Goal: Navigation & Orientation: Find specific page/section

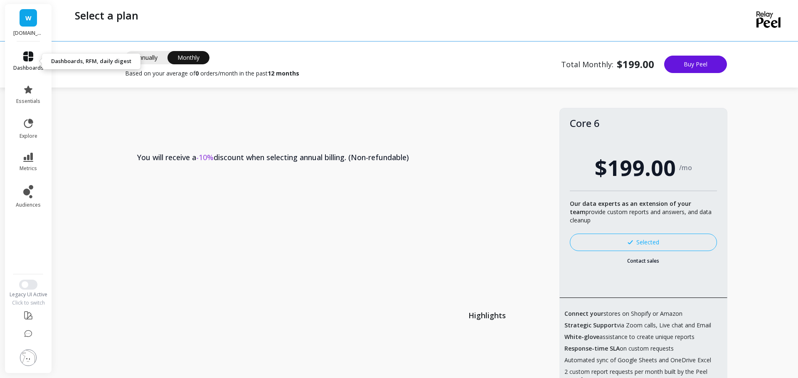
click at [36, 60] on link "dashboards" at bounding box center [28, 62] width 30 height 20
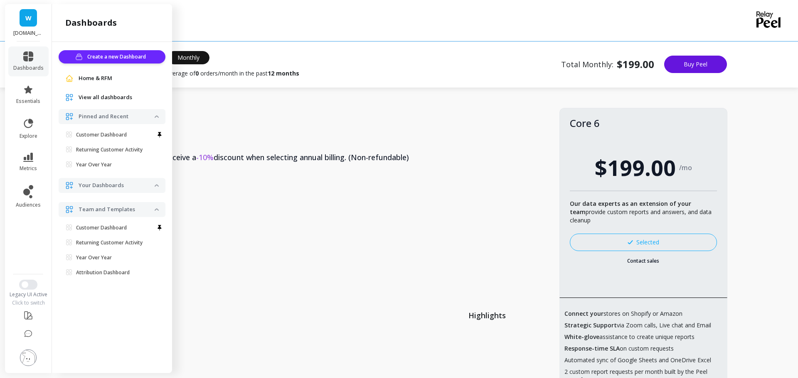
click at [105, 100] on span "View all dashboards" at bounding box center [106, 97] width 54 height 8
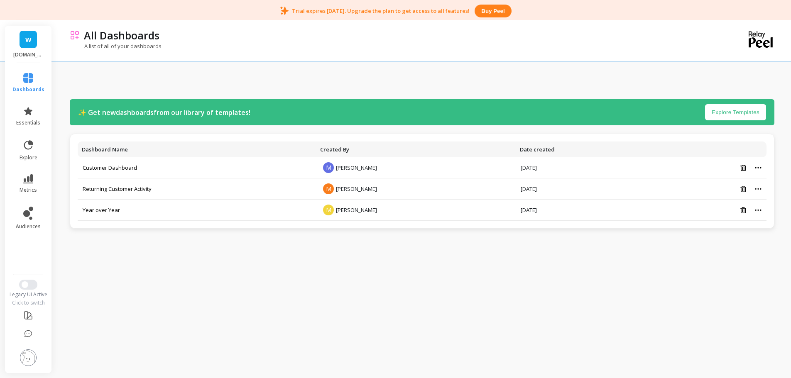
click at [25, 353] on img at bounding box center [28, 358] width 17 height 17
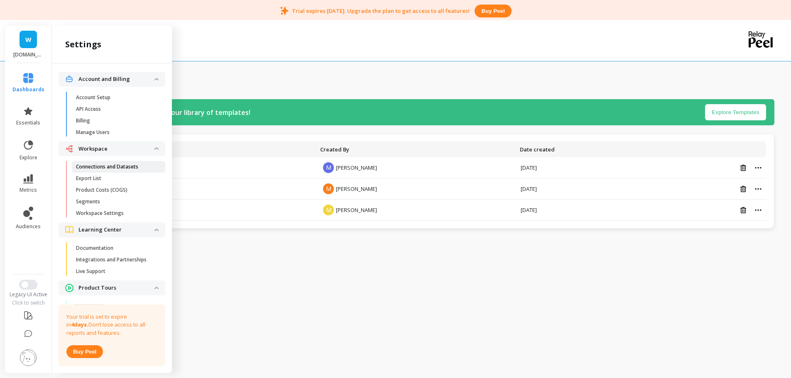
click at [106, 167] on p "Connections and Datasets" at bounding box center [107, 167] width 62 height 7
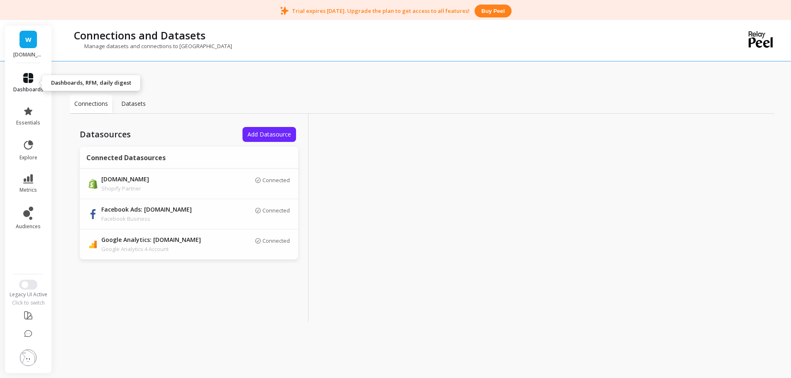
click at [25, 85] on link "dashboards" at bounding box center [28, 83] width 30 height 20
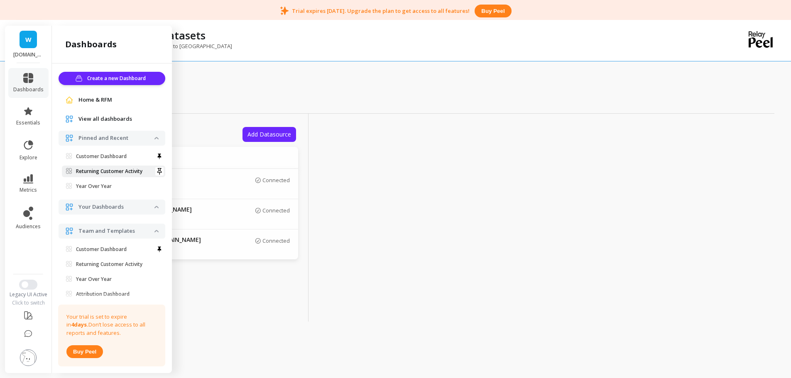
click at [105, 170] on p "Returning Customer Activity" at bounding box center [109, 171] width 66 height 7
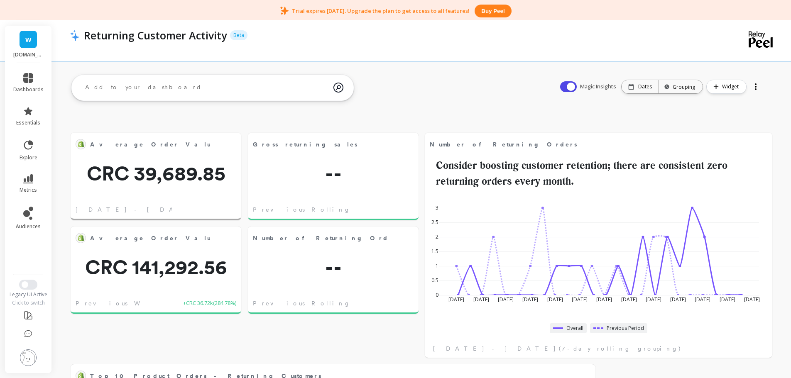
click at [27, 364] on img at bounding box center [28, 358] width 17 height 17
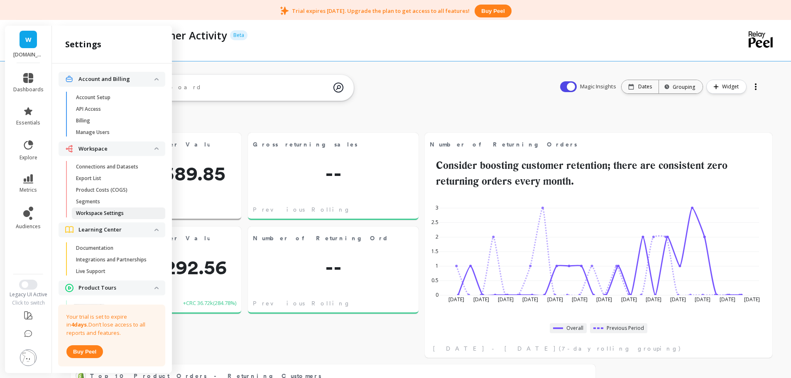
click at [121, 209] on link "Workspace Settings" at bounding box center [118, 214] width 93 height 12
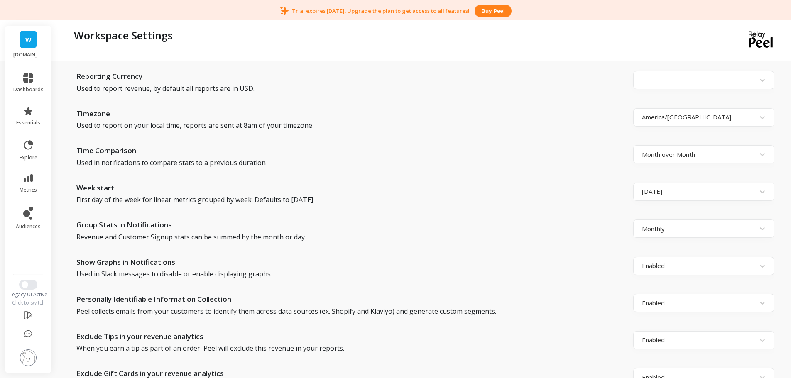
scroll to position [91, 0]
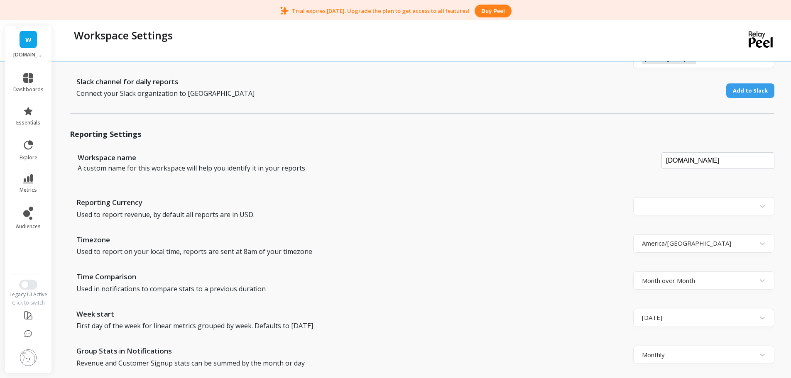
click at [24, 361] on img at bounding box center [28, 358] width 17 height 17
